Goal: Information Seeking & Learning: Understand process/instructions

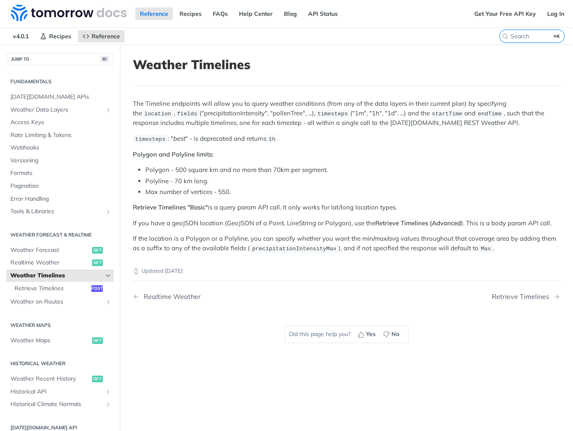
click at [460, 173] on li "Polygon - 500 square km and no more than 70km per segment." at bounding box center [352, 170] width 415 height 10
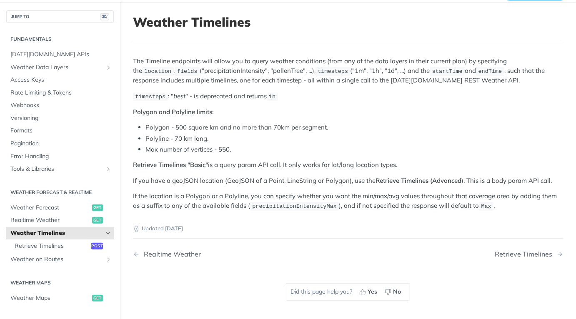
scroll to position [167, 0]
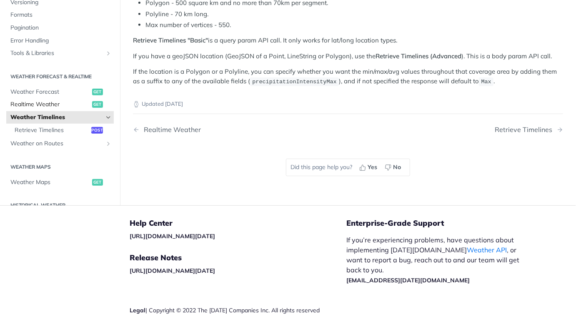
click at [57, 105] on span "Realtime Weather" at bounding box center [50, 104] width 80 height 8
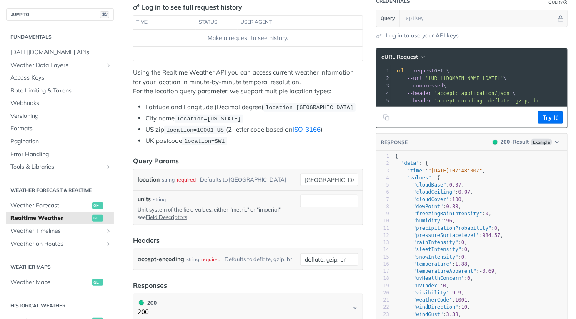
scroll to position [33, 0]
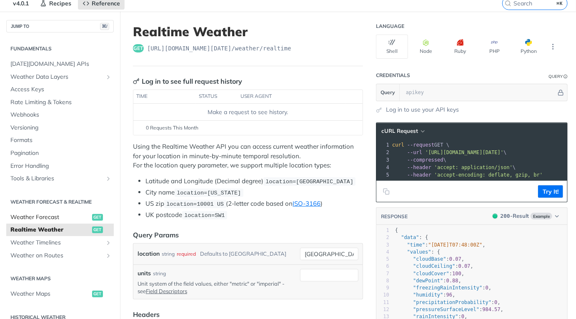
click at [49, 215] on span "Weather Forecast" at bounding box center [50, 217] width 80 height 8
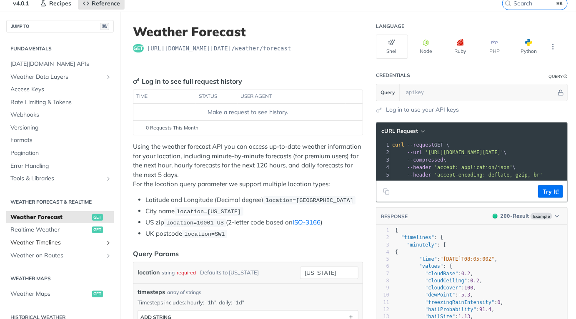
click at [44, 240] on span "Weather Timelines" at bounding box center [56, 243] width 92 height 8
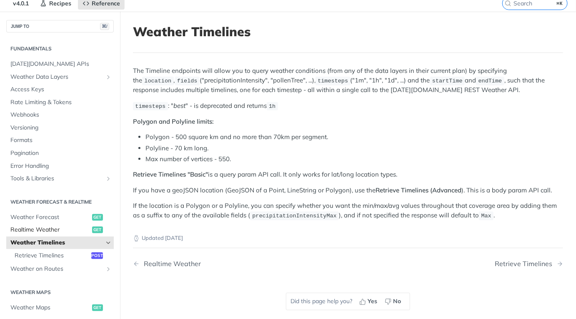
click at [47, 232] on span "Realtime Weather" at bounding box center [50, 230] width 80 height 8
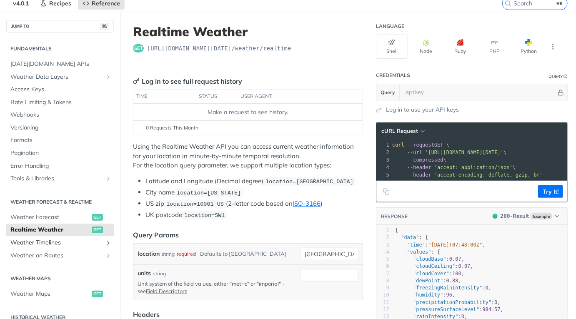
click at [37, 246] on span "Weather Timelines" at bounding box center [56, 243] width 92 height 8
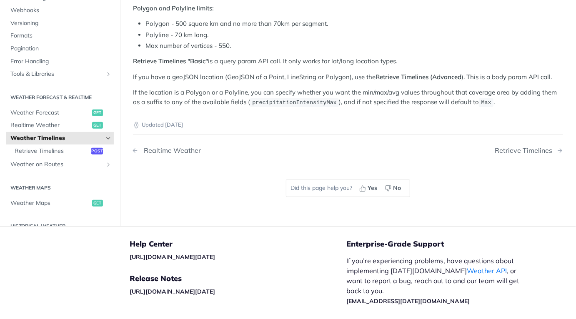
scroll to position [106, 0]
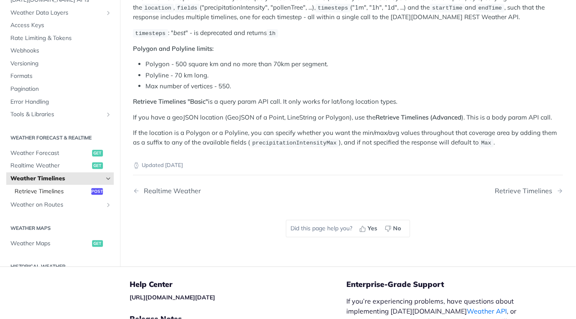
click at [68, 190] on span "Retrieve Timelines" at bounding box center [52, 191] width 75 height 8
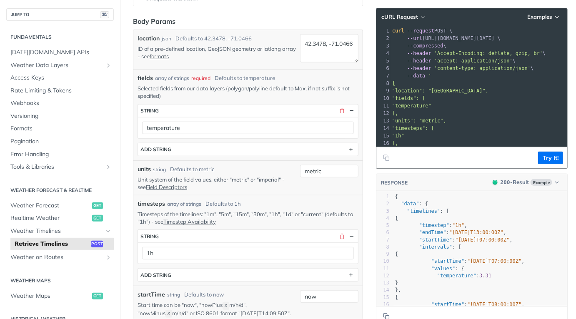
scroll to position [132, 0]
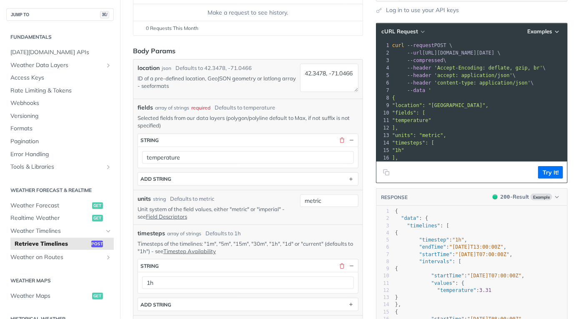
click at [169, 87] on link "formats" at bounding box center [159, 85] width 19 height 7
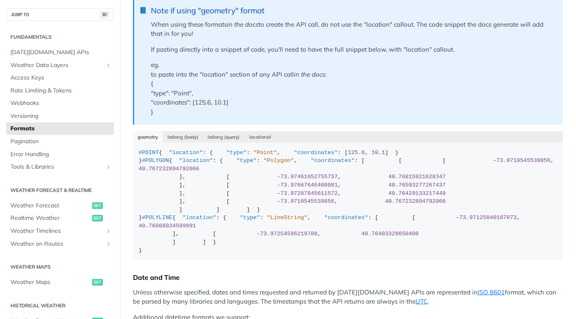
scroll to position [258, 0]
click at [262, 138] on button "locationId" at bounding box center [260, 137] width 31 height 12
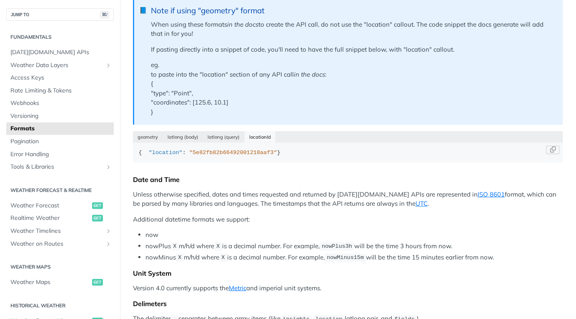
click at [249, 156] on span ""5e82fb82b66492001218aaf3"" at bounding box center [233, 153] width 88 height 6
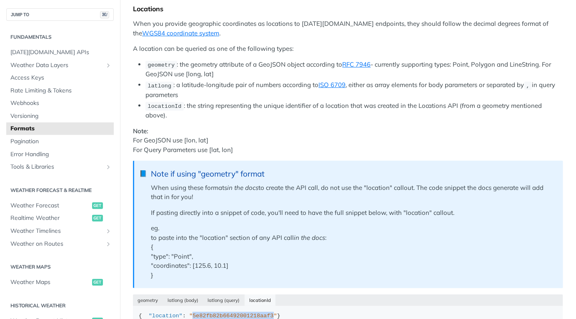
scroll to position [92, 0]
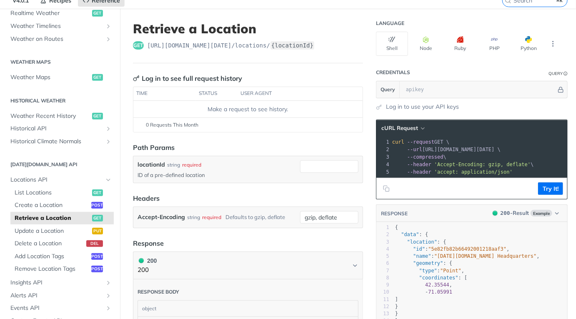
scroll to position [46, 0]
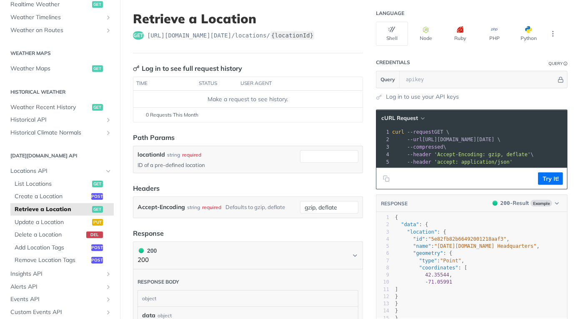
click at [454, 241] on span ""5e82fb82b66492001218aaf3"" at bounding box center [467, 239] width 78 height 6
type textarea "5e82fb82b66492001218aaf3"
click at [454, 241] on span ""5e82fb82b66492001218aaf3"" at bounding box center [467, 239] width 78 height 6
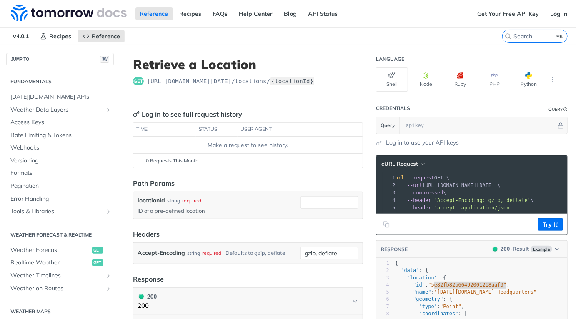
scroll to position [0, 6]
